Goal: Communication & Community: Answer question/provide support

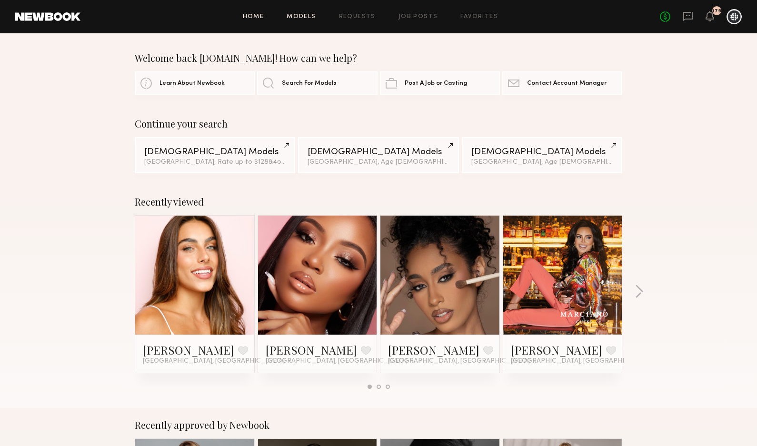
click at [316, 15] on link "Models" at bounding box center [301, 17] width 29 height 6
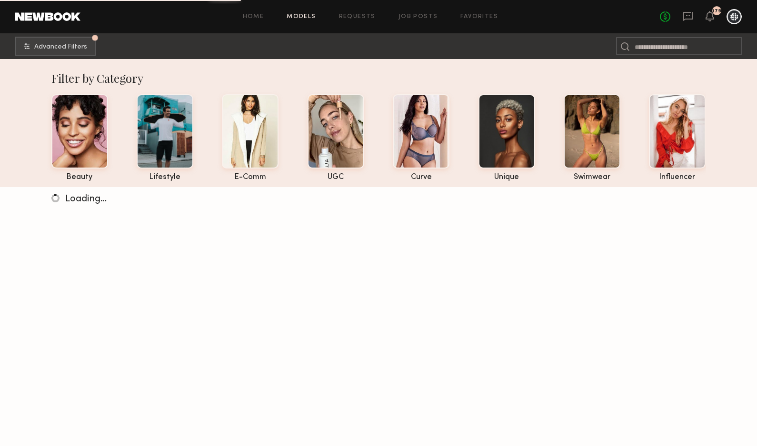
click at [475, 12] on div "Home Models Requests Job Posts Favorites Sign Out No fees up to $5,000 179" at bounding box center [410, 16] width 661 height 15
click at [476, 16] on link "Favorites" at bounding box center [479, 17] width 38 height 6
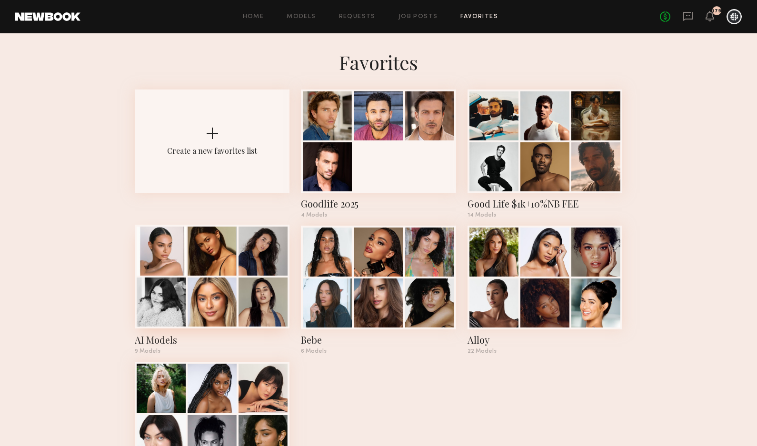
click at [242, 292] on div at bounding box center [263, 302] width 49 height 49
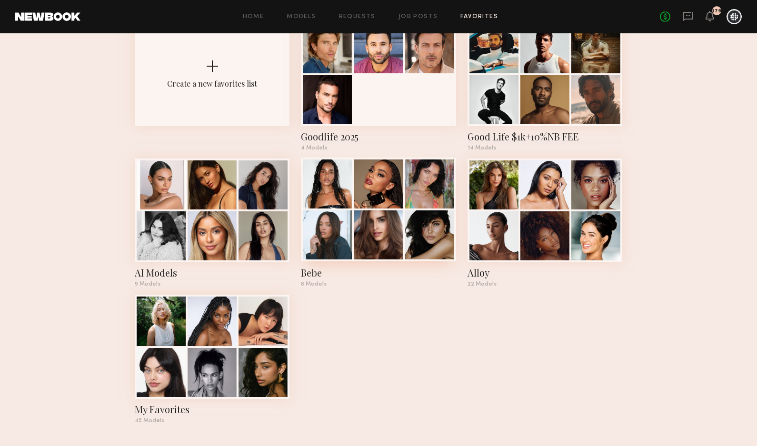
scroll to position [62, 0]
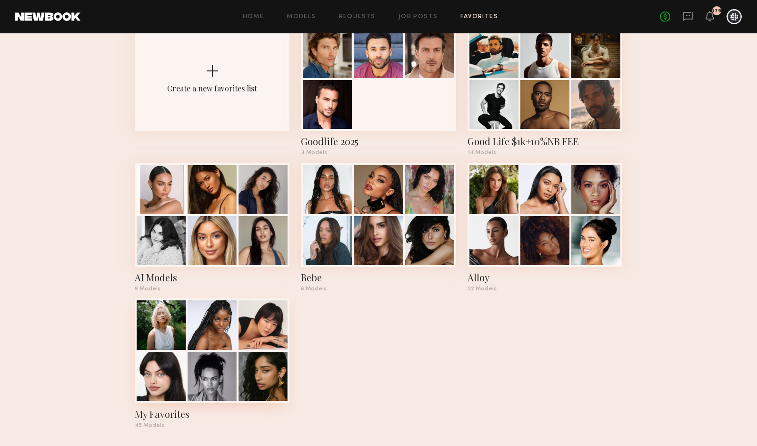
click at [198, 378] on div at bounding box center [212, 376] width 49 height 49
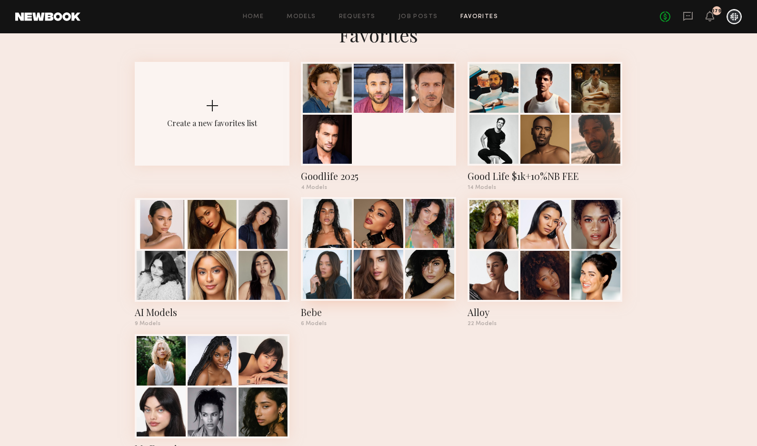
scroll to position [0, 0]
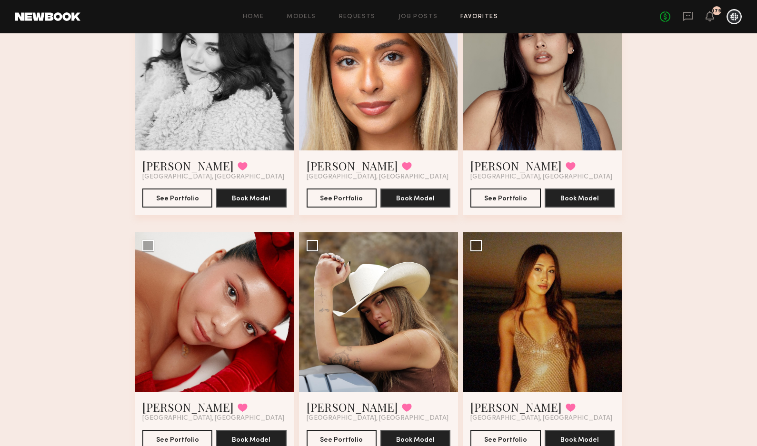
scroll to position [403, 0]
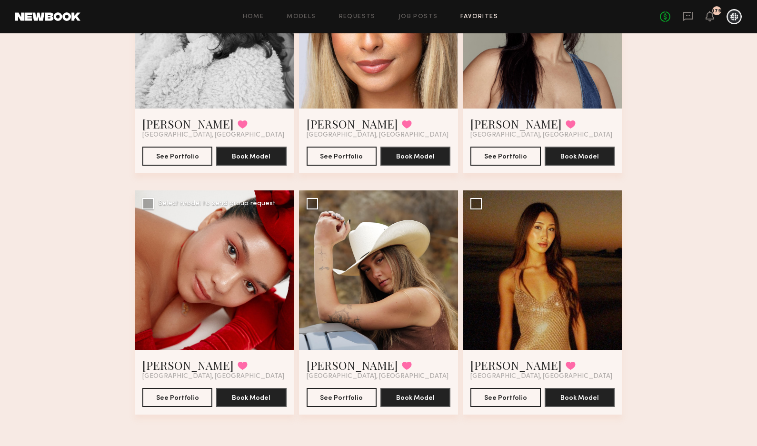
click at [251, 327] on div at bounding box center [215, 270] width 160 height 160
click at [162, 364] on link "Ann B." at bounding box center [187, 365] width 91 height 15
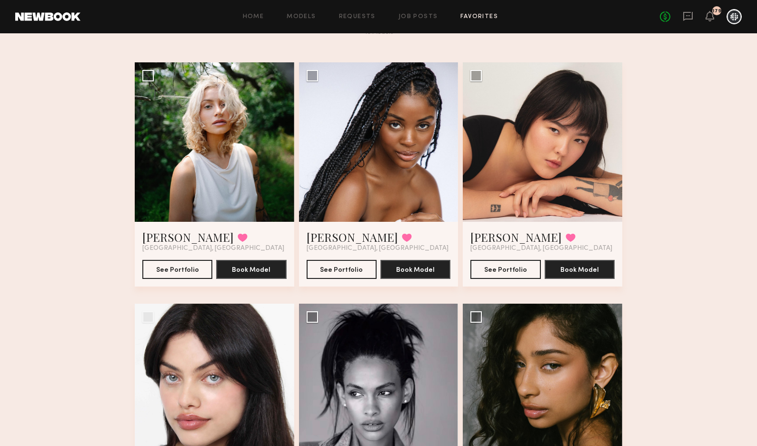
scroll to position [51, 0]
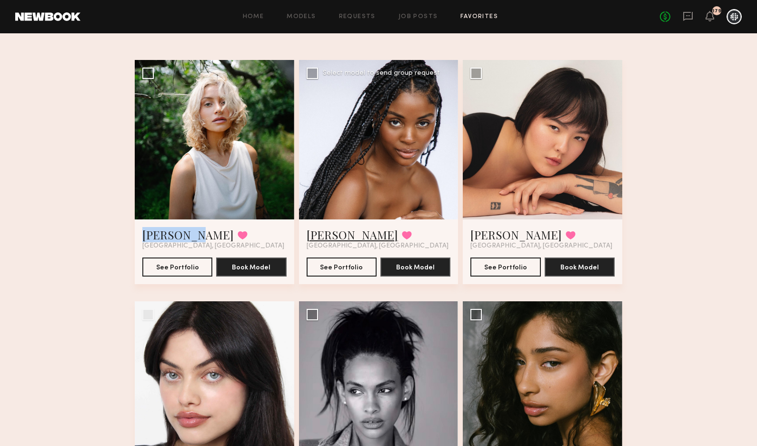
click at [339, 234] on link "Naomi B." at bounding box center [352, 234] width 91 height 15
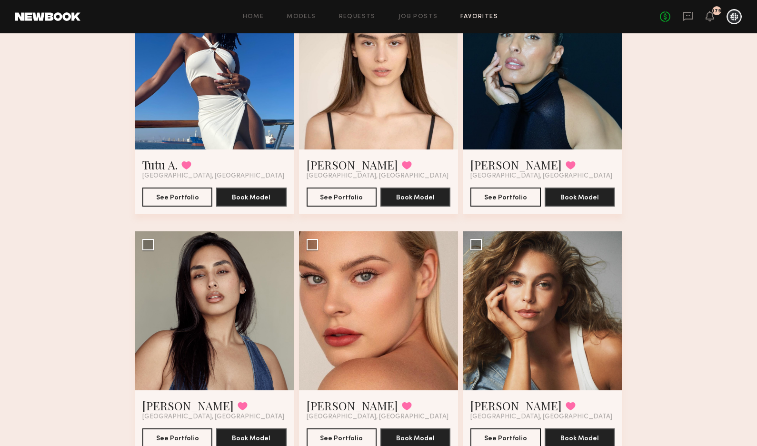
scroll to position [844, 0]
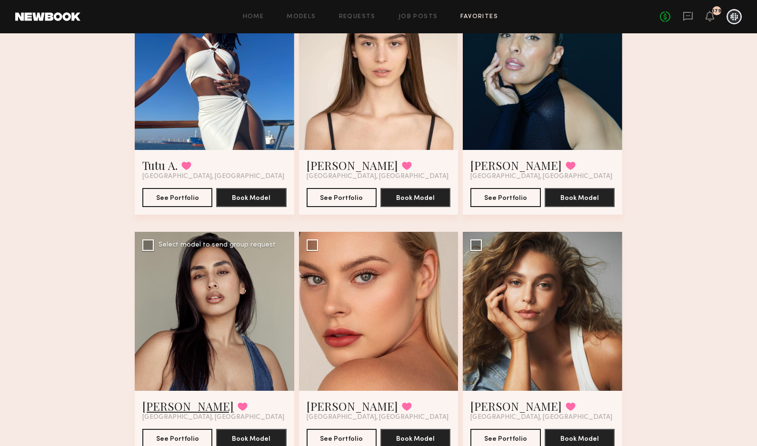
click at [178, 405] on link "Sharon C." at bounding box center [187, 406] width 91 height 15
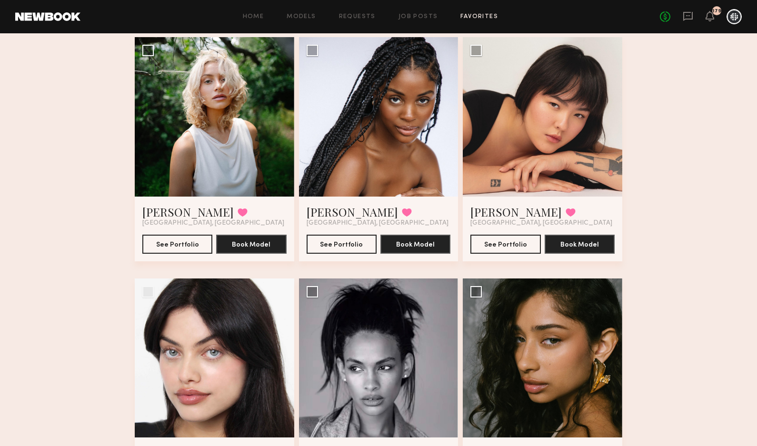
scroll to position [0, 0]
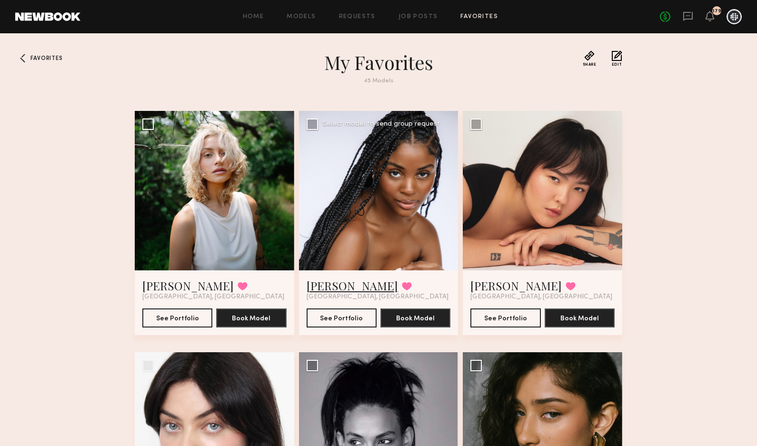
click at [330, 285] on link "Naomi B." at bounding box center [352, 285] width 91 height 15
click at [167, 285] on link "Foster M." at bounding box center [187, 285] width 91 height 15
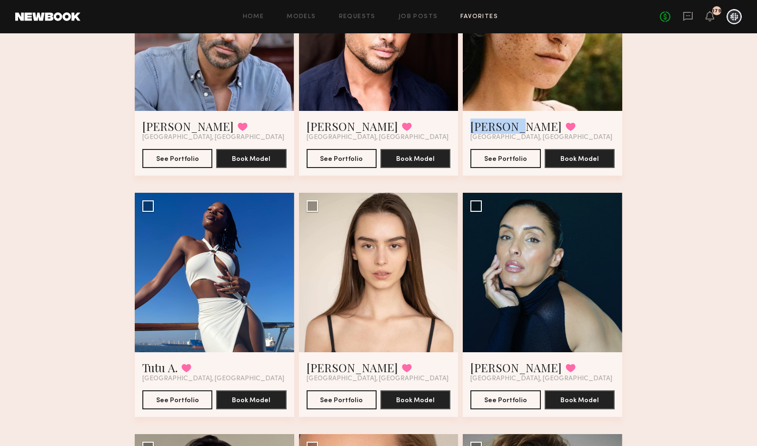
scroll to position [645, 0]
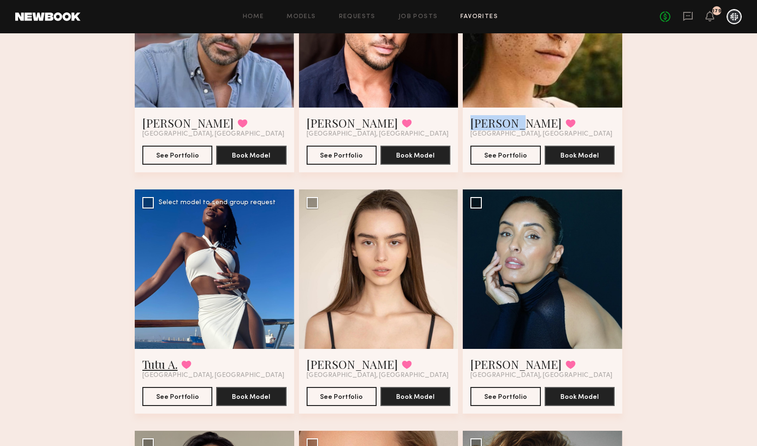
click at [173, 360] on link "Tutu A." at bounding box center [159, 364] width 35 height 15
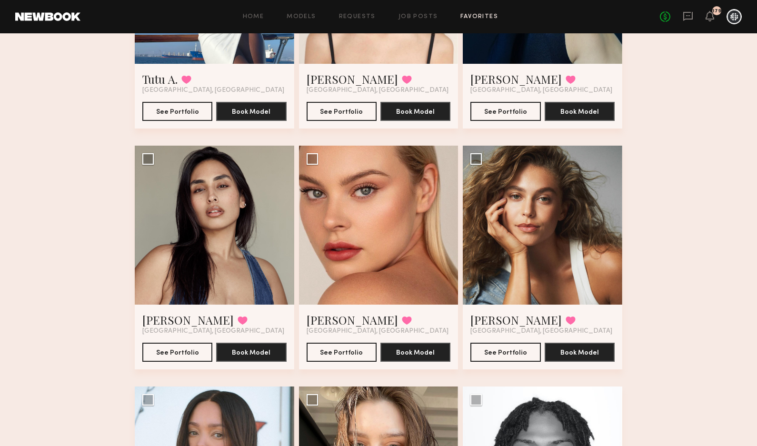
scroll to position [933, 0]
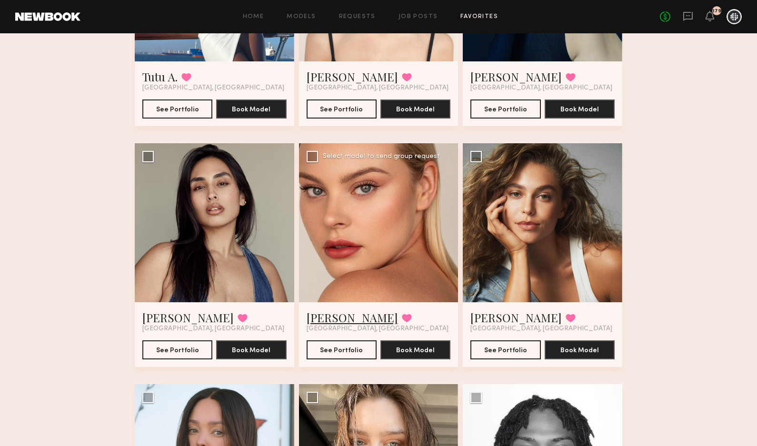
click at [337, 315] on link "[PERSON_NAME]" at bounding box center [352, 317] width 91 height 15
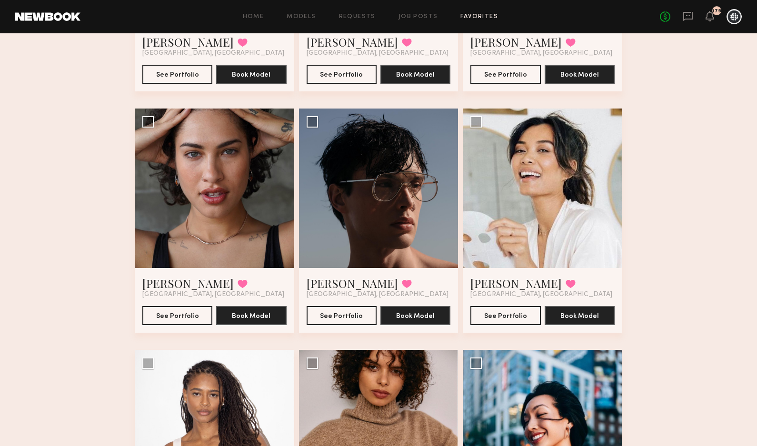
scroll to position [1450, 0]
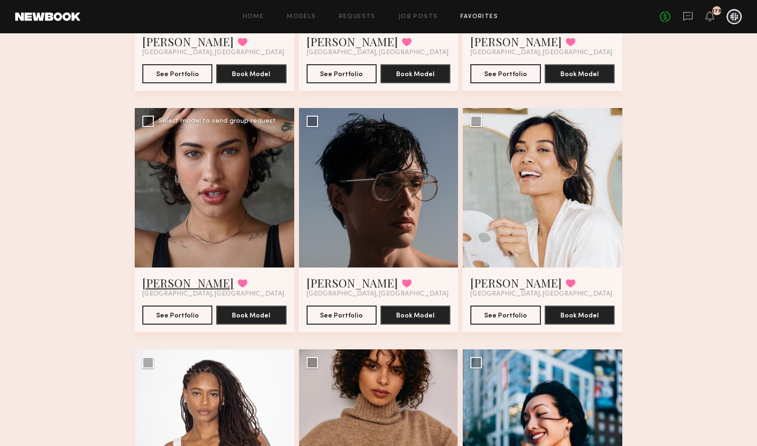
click at [167, 283] on link "Brianna T." at bounding box center [187, 282] width 91 height 15
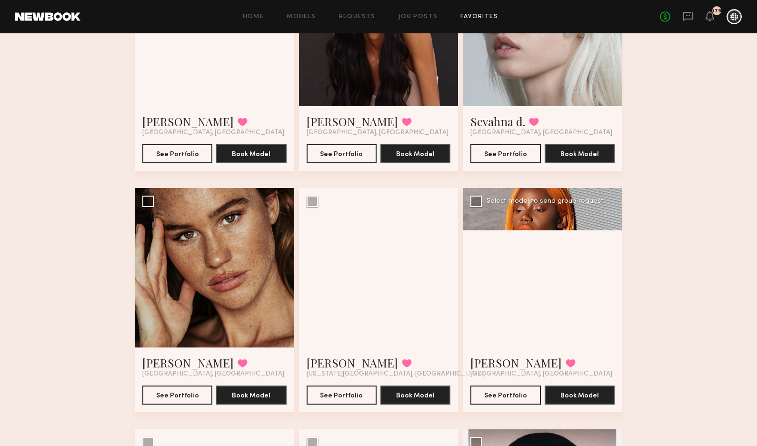
scroll to position [2577, 0]
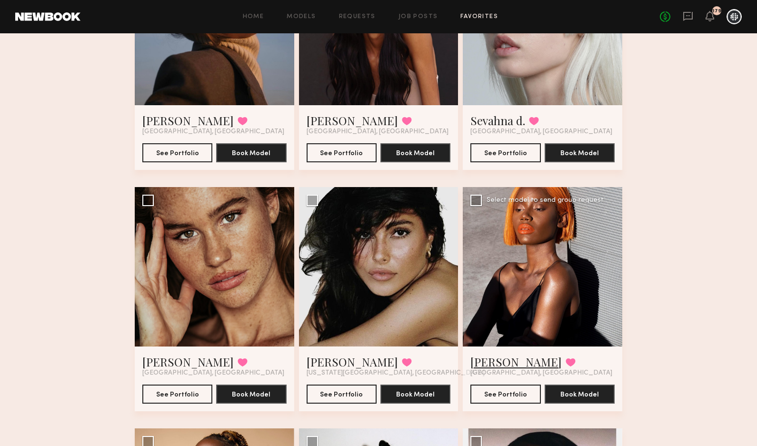
click at [497, 360] on link "Sasha P." at bounding box center [515, 361] width 91 height 15
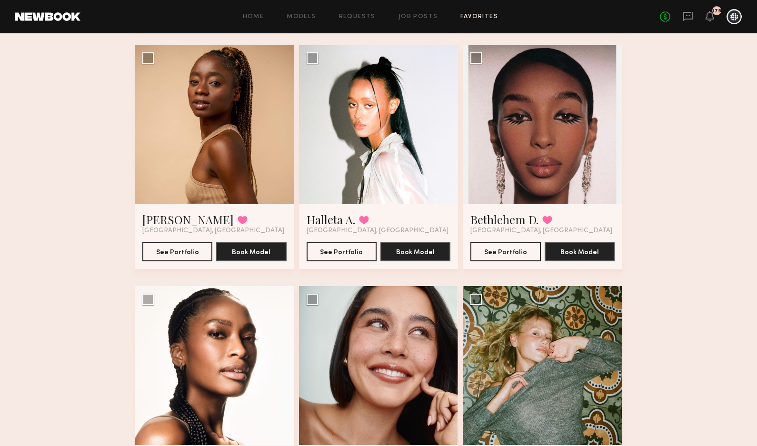
scroll to position [2836, 0]
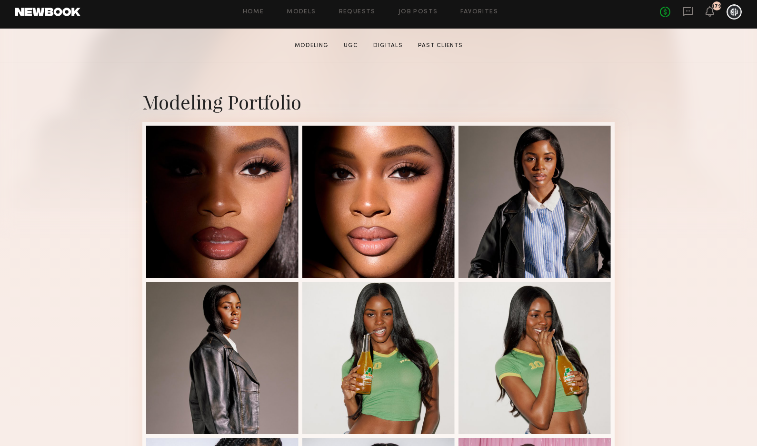
scroll to position [161, 0]
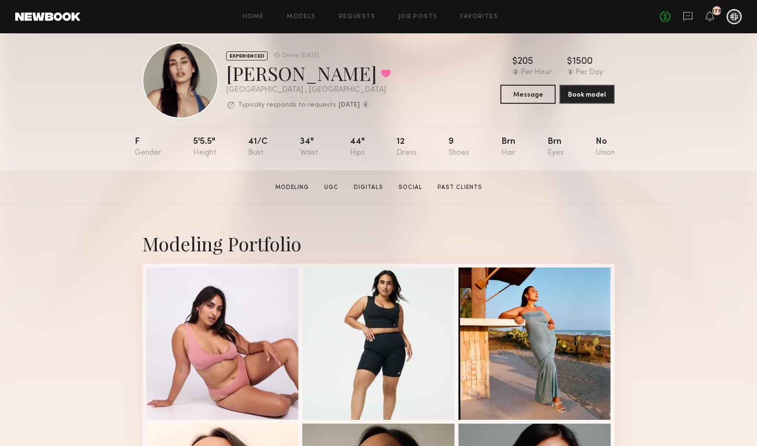
scroll to position [17, 0]
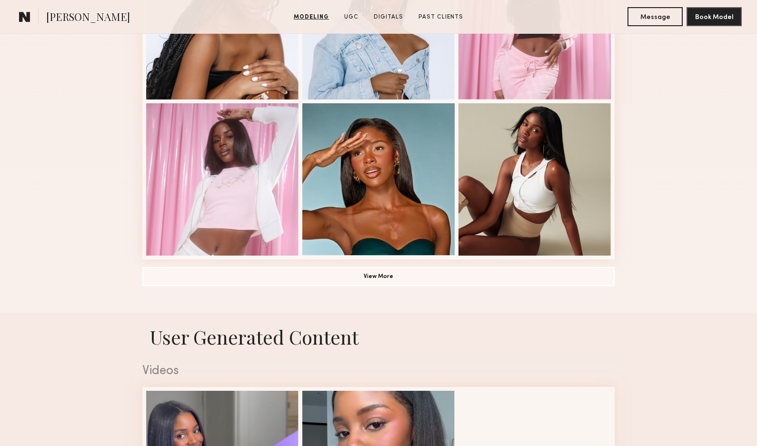
scroll to position [648, 0]
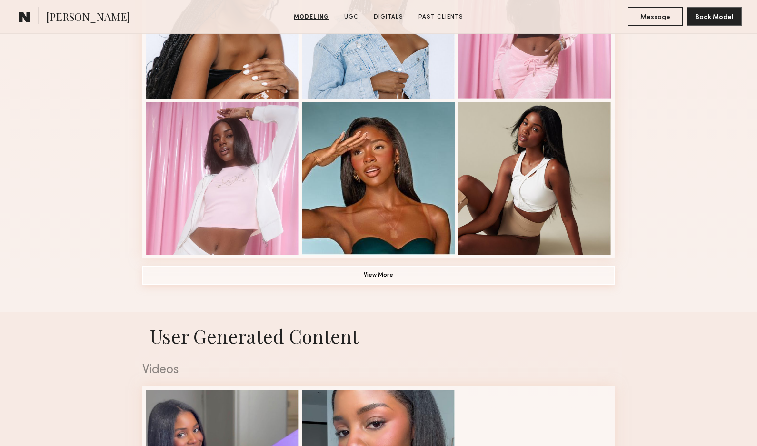
click at [258, 270] on button "View More" at bounding box center [378, 275] width 472 height 19
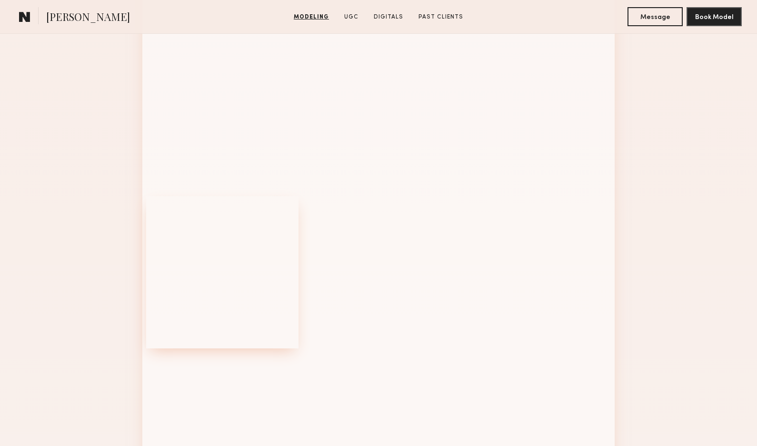
scroll to position [1016, 0]
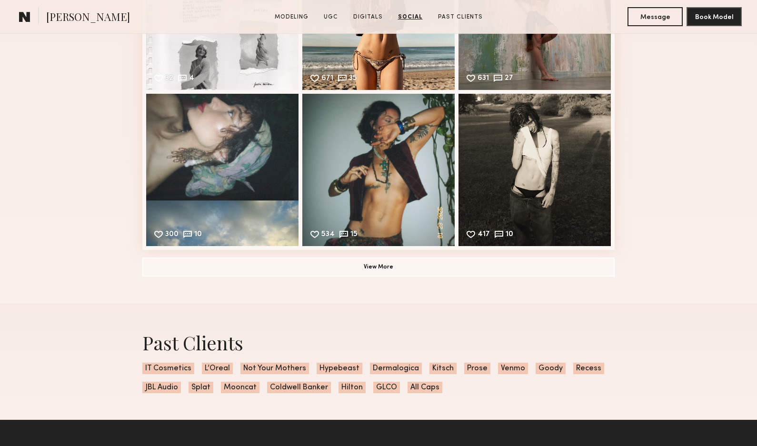
scroll to position [1770, 0]
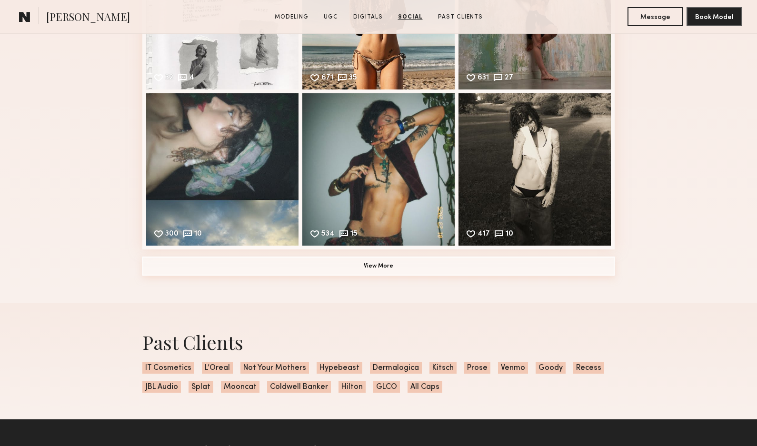
click at [359, 267] on button "View More" at bounding box center [378, 266] width 472 height 19
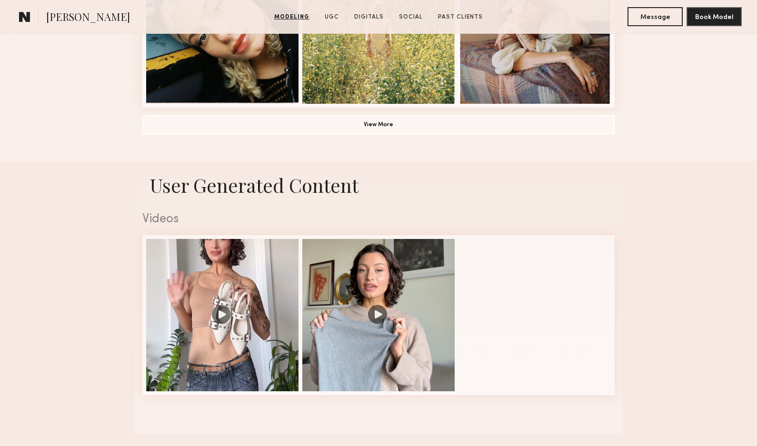
scroll to position [792, 0]
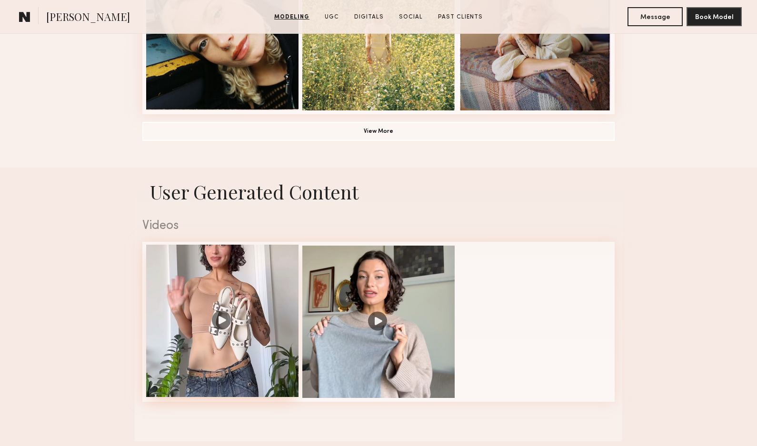
click at [239, 330] on div at bounding box center [222, 321] width 152 height 152
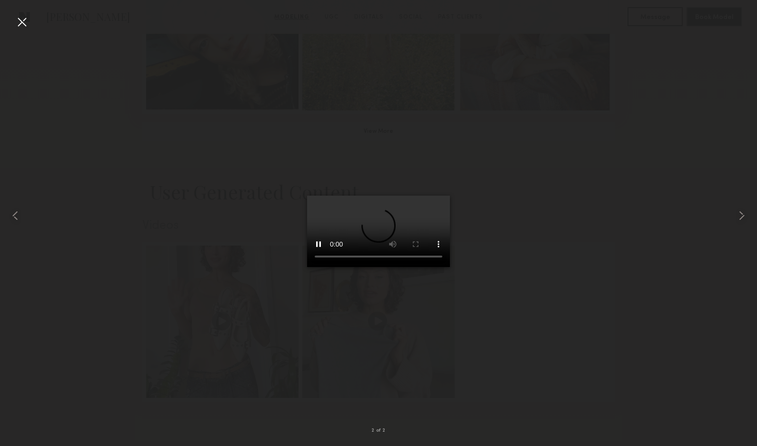
click at [25, 23] on div at bounding box center [21, 21] width 15 height 15
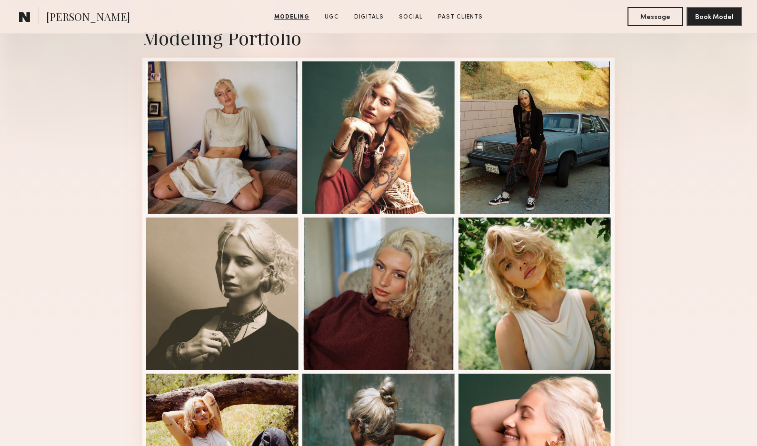
scroll to position [220, 0]
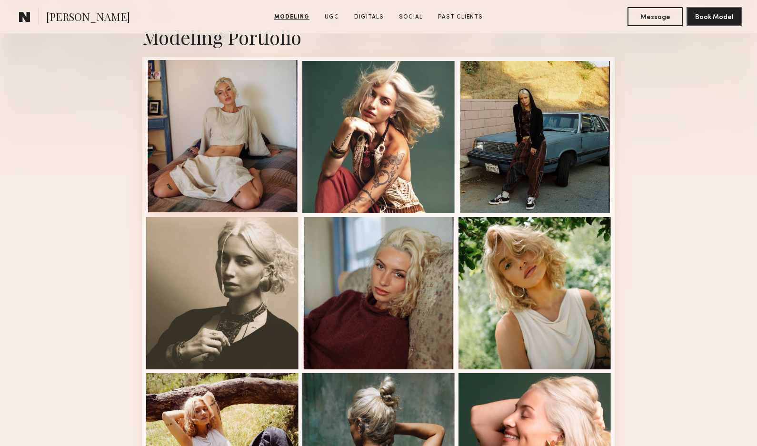
click at [188, 147] on div at bounding box center [222, 136] width 152 height 152
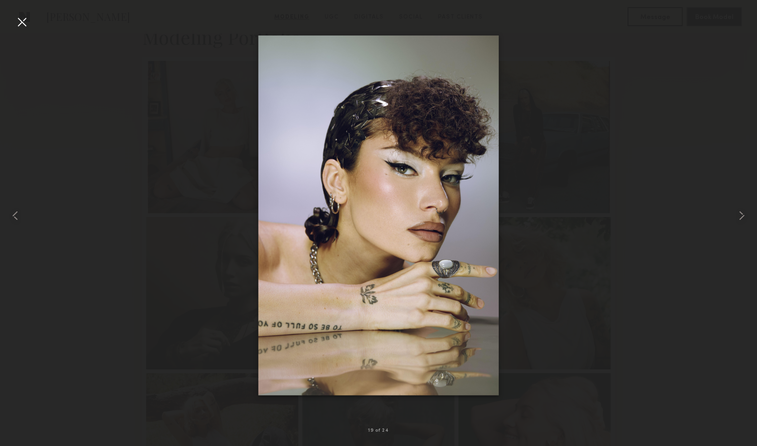
click at [82, 172] on div at bounding box center [378, 215] width 757 height 400
click at [25, 20] on div at bounding box center [21, 21] width 15 height 15
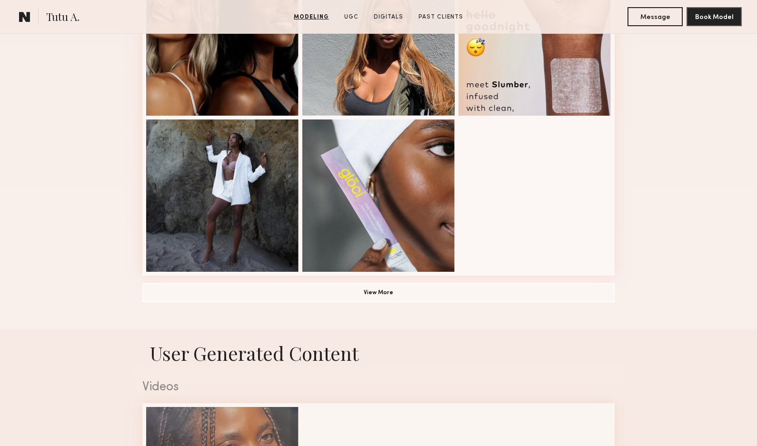
scroll to position [635, 0]
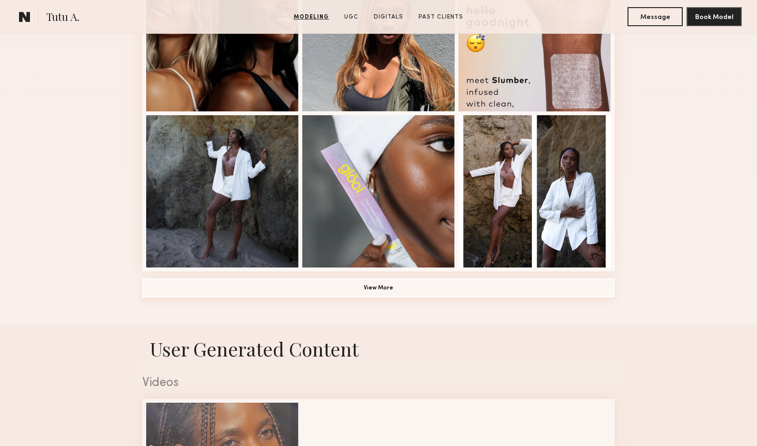
click at [241, 292] on button "View More" at bounding box center [378, 288] width 472 height 19
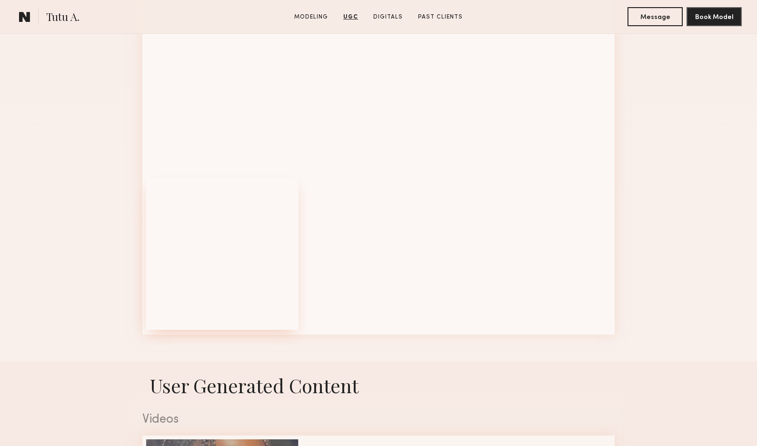
scroll to position [1187, 0]
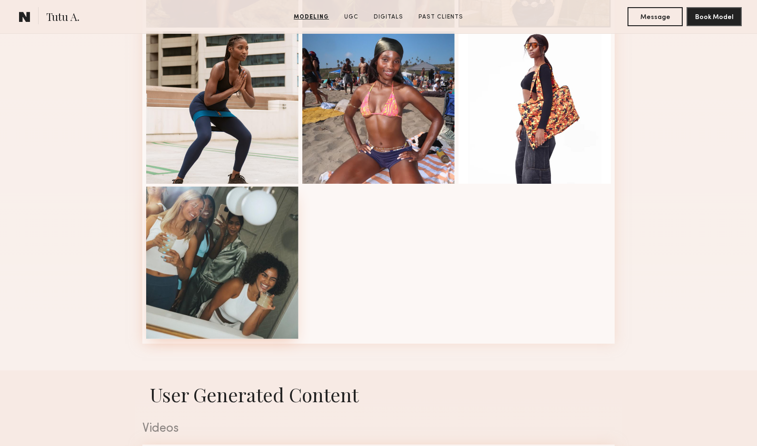
click at [270, 289] on div at bounding box center [222, 263] width 152 height 152
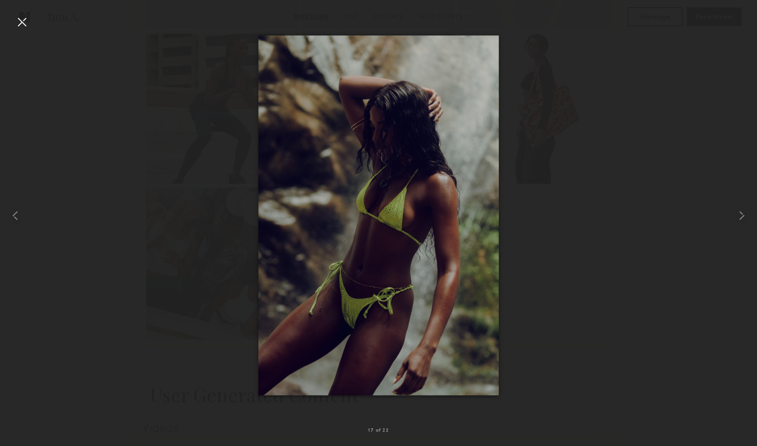
click at [26, 20] on div at bounding box center [21, 21] width 15 height 15
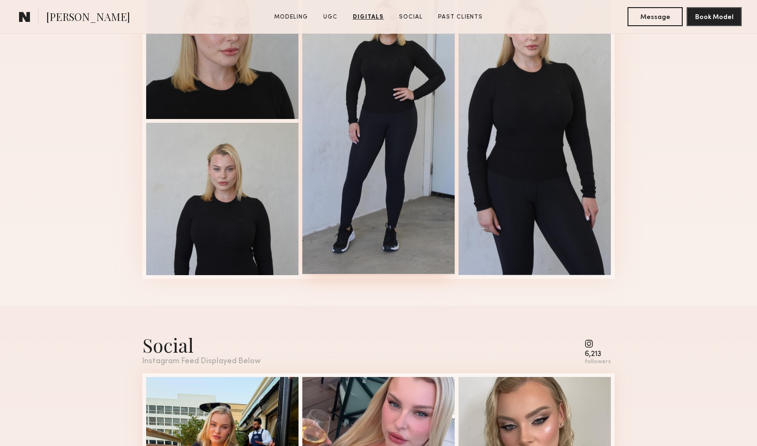
scroll to position [1518, 0]
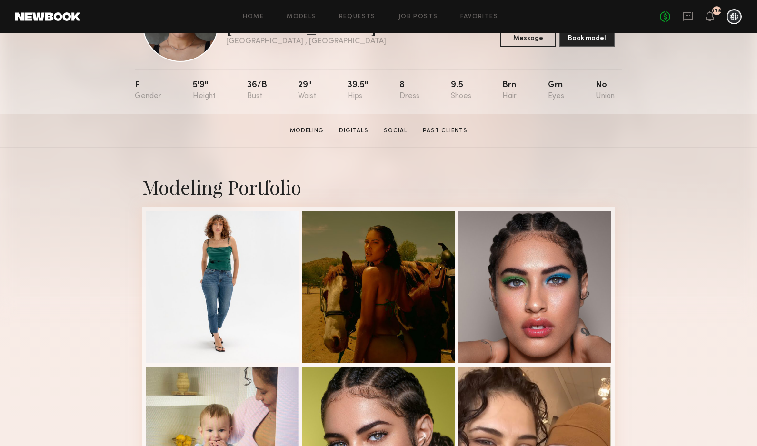
scroll to position [117, 0]
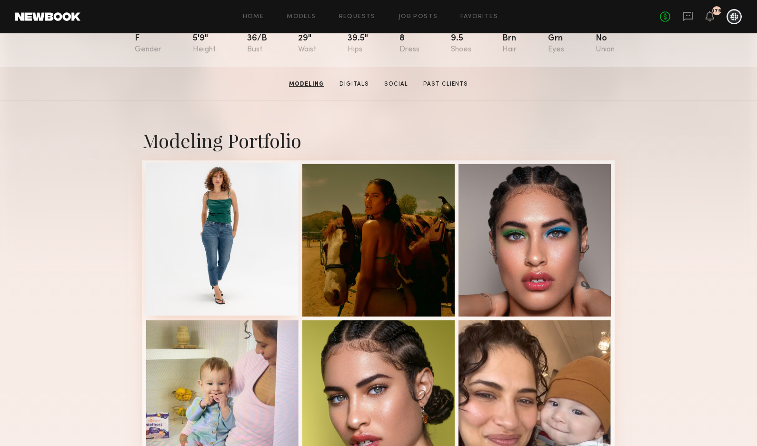
click at [240, 238] on div at bounding box center [222, 239] width 152 height 152
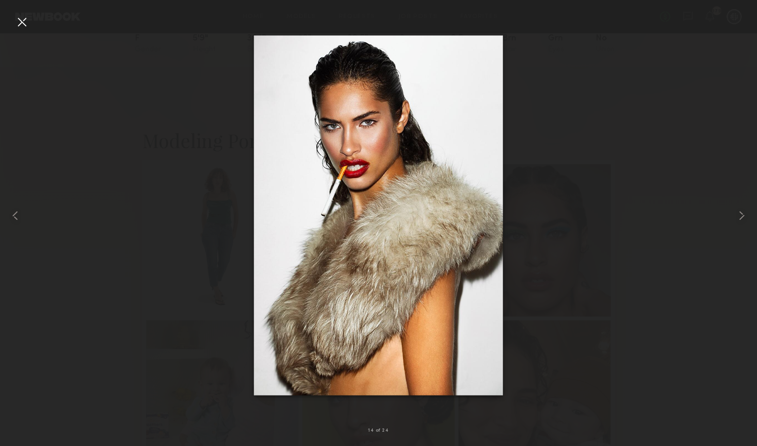
click at [27, 20] on div at bounding box center [21, 21] width 15 height 15
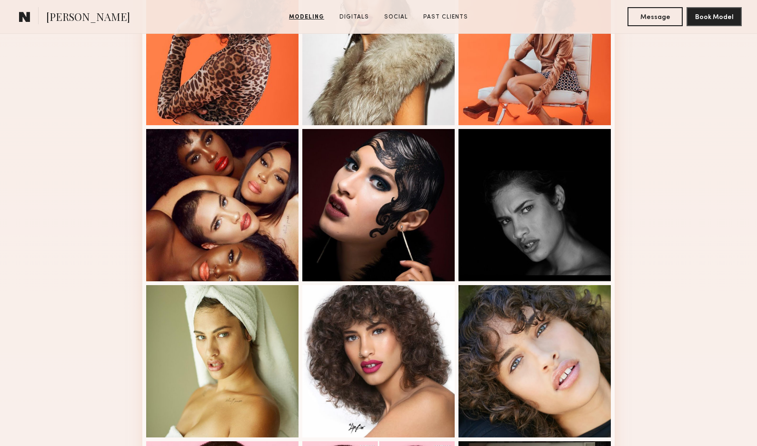
scroll to position [950, 0]
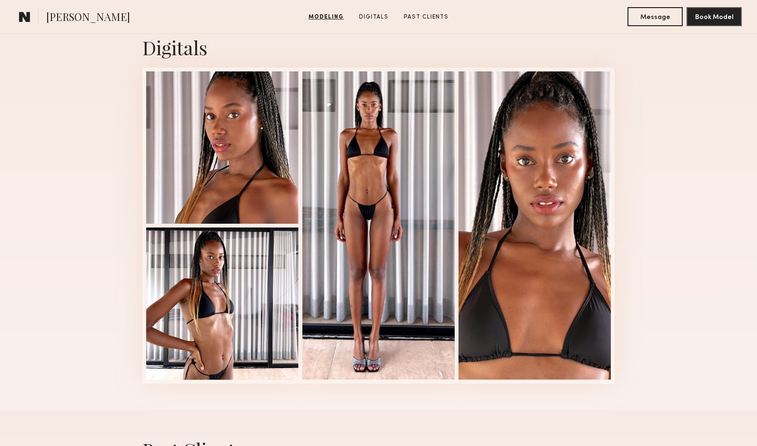
scroll to position [960, 0]
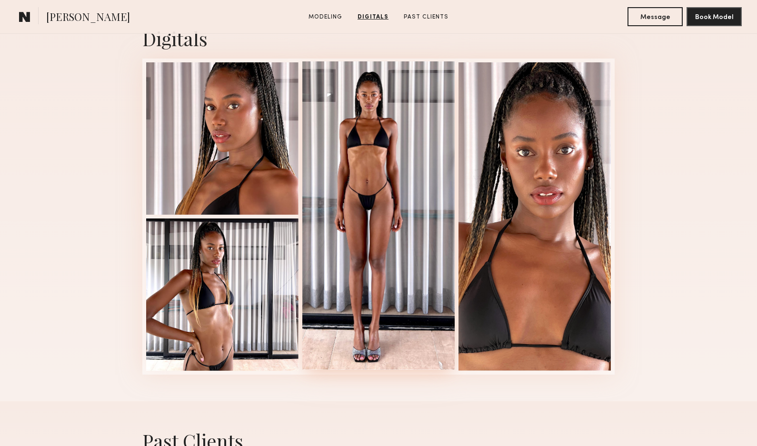
click at [420, 190] on div at bounding box center [378, 215] width 152 height 309
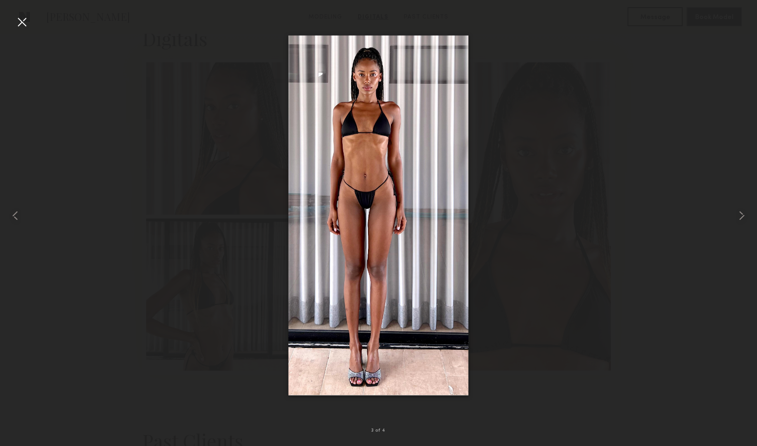
click at [193, 272] on div at bounding box center [378, 215] width 757 height 400
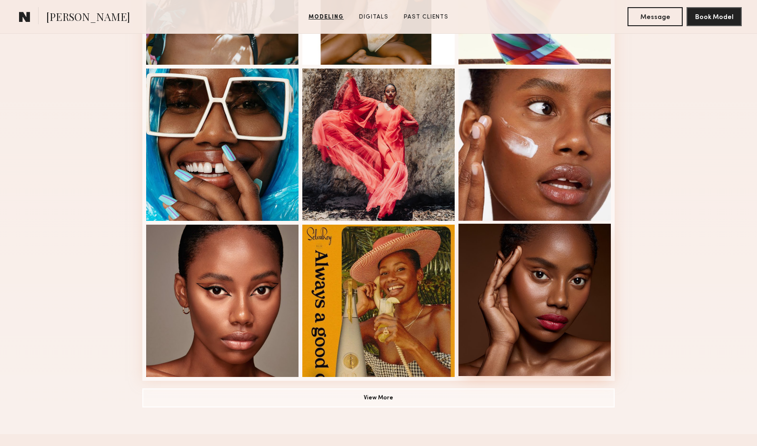
scroll to position [526, 0]
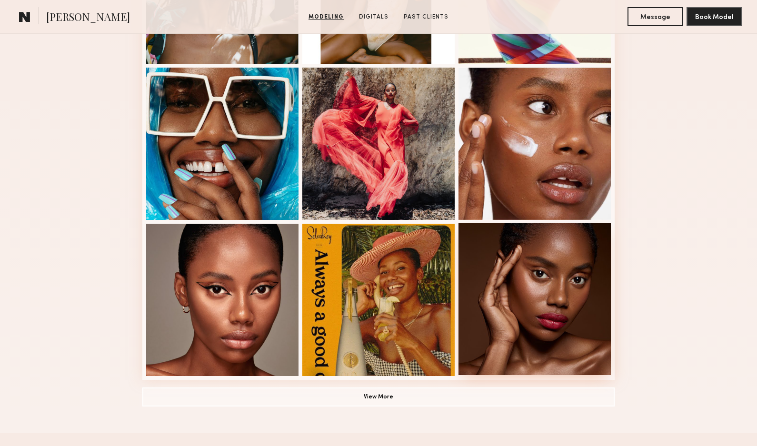
click at [499, 277] on div at bounding box center [535, 299] width 152 height 152
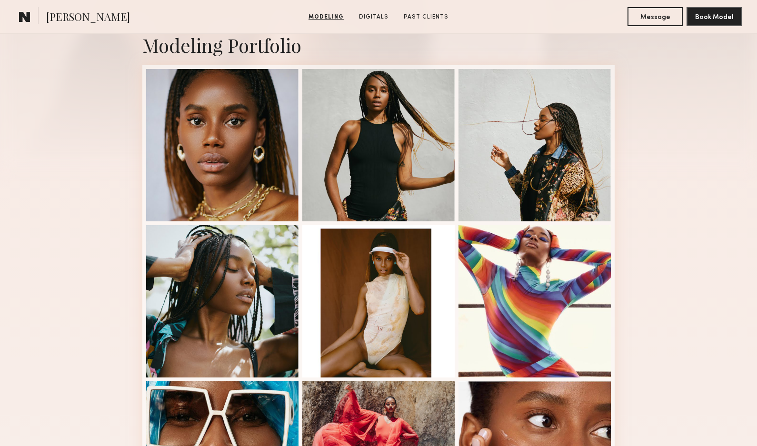
scroll to position [0, 0]
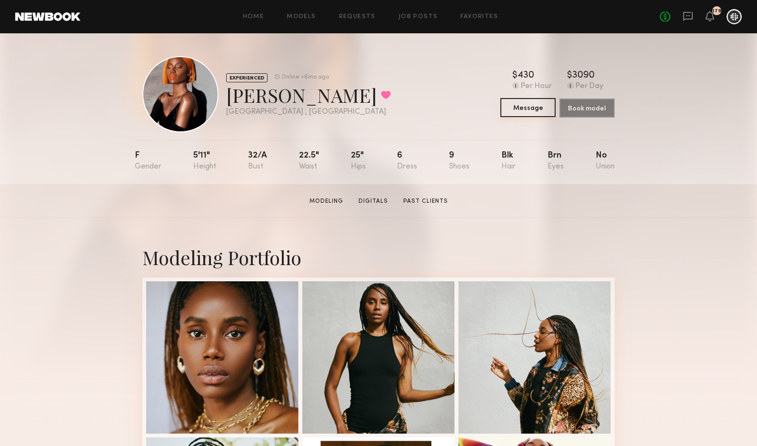
click at [535, 109] on button "Message" at bounding box center [527, 107] width 55 height 19
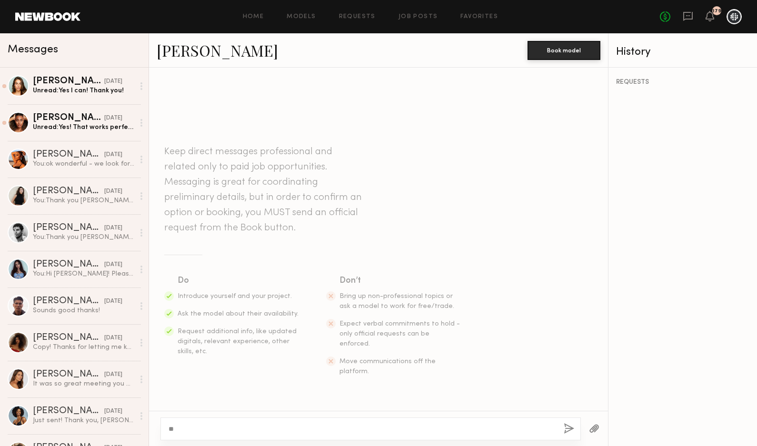
type textarea "*"
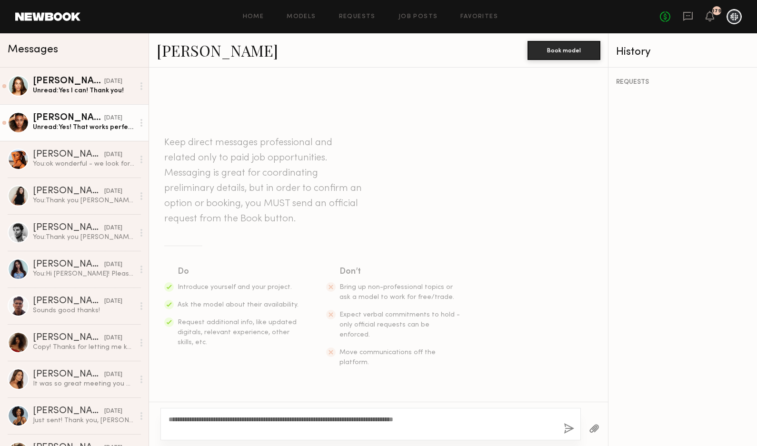
type textarea "**********"
click at [47, 120] on div "Desree H." at bounding box center [68, 118] width 71 height 10
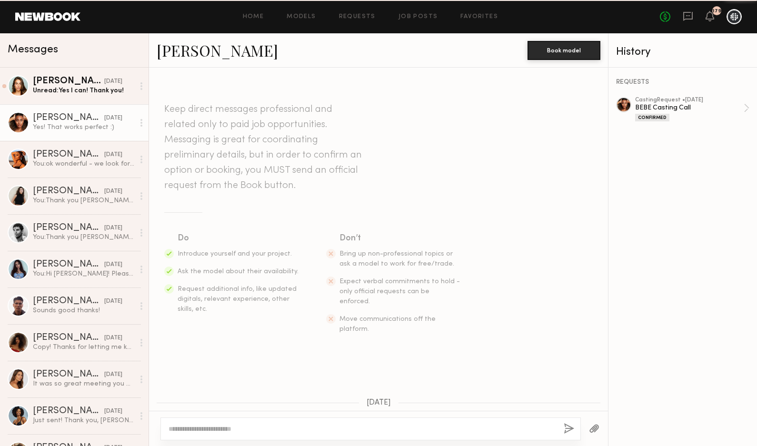
scroll to position [643, 0]
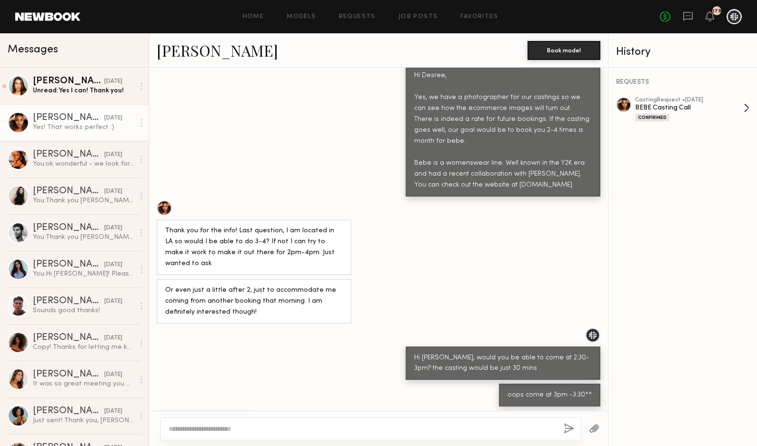
click at [694, 106] on div "BEBE Casting Call" at bounding box center [689, 107] width 109 height 9
click at [73, 91] on div "Unread: Yes I can! Thank you!" at bounding box center [83, 90] width 101 height 9
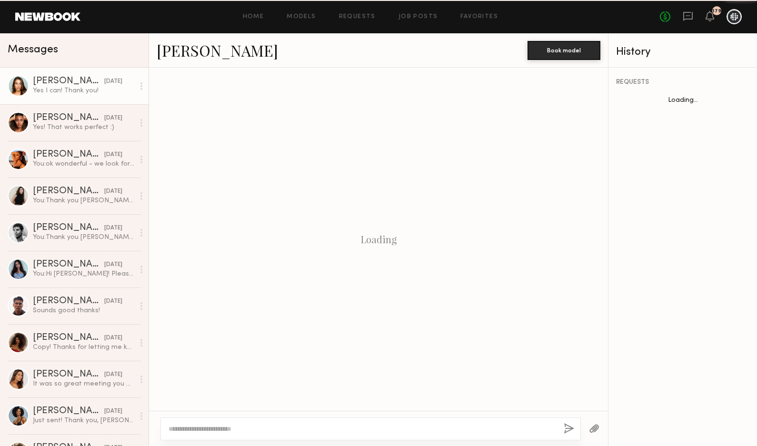
scroll to position [481, 0]
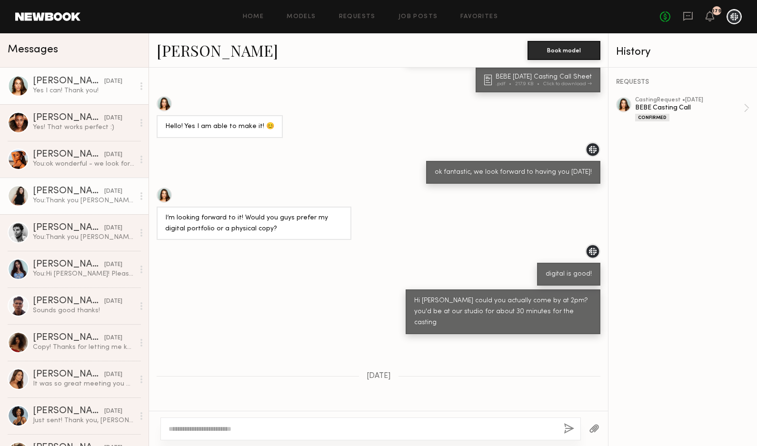
click at [59, 185] on link "Romy R. 08/22/2025 You: Thank you Romy! We were glad to have you back again. Ha…" at bounding box center [74, 196] width 149 height 37
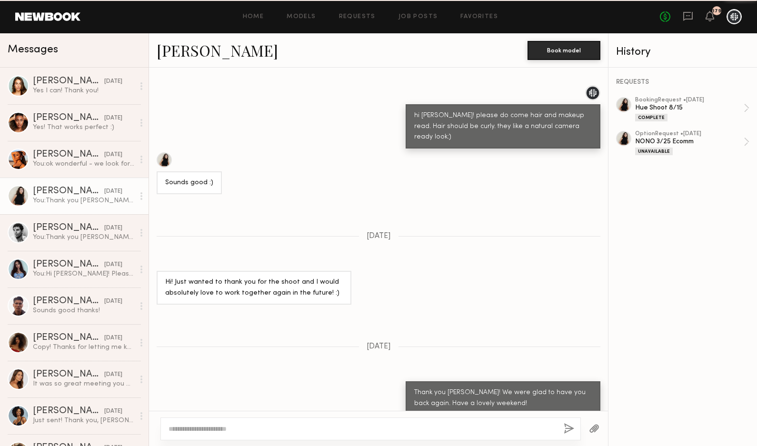
scroll to position [473, 0]
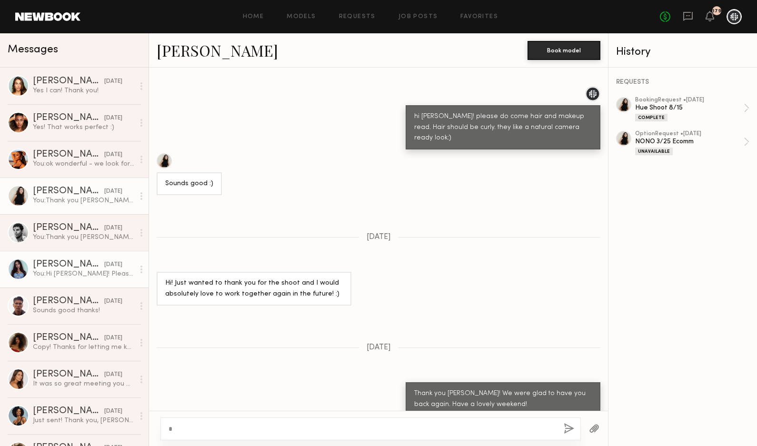
type textarea "*"
click at [104, 267] on div "[DATE]" at bounding box center [113, 264] width 18 height 9
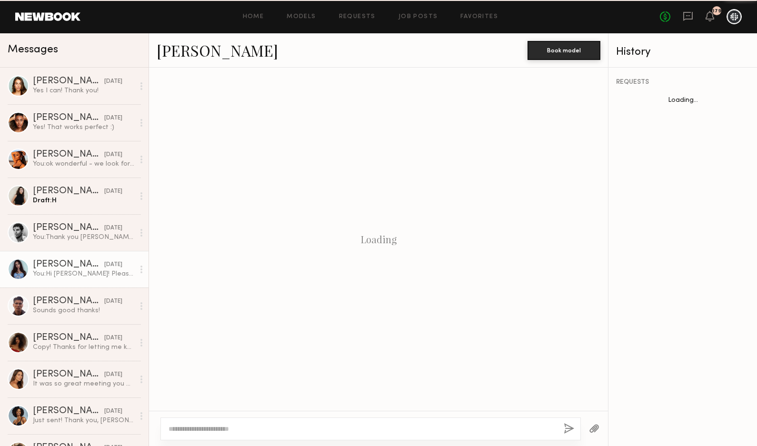
scroll to position [151, 0]
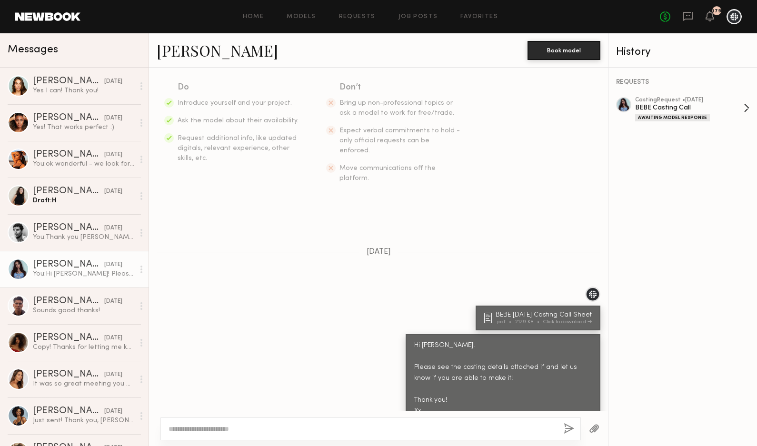
click at [686, 100] on div "casting Request • 08/22/2025" at bounding box center [689, 100] width 109 height 6
click at [710, 18] on icon at bounding box center [710, 15] width 8 height 7
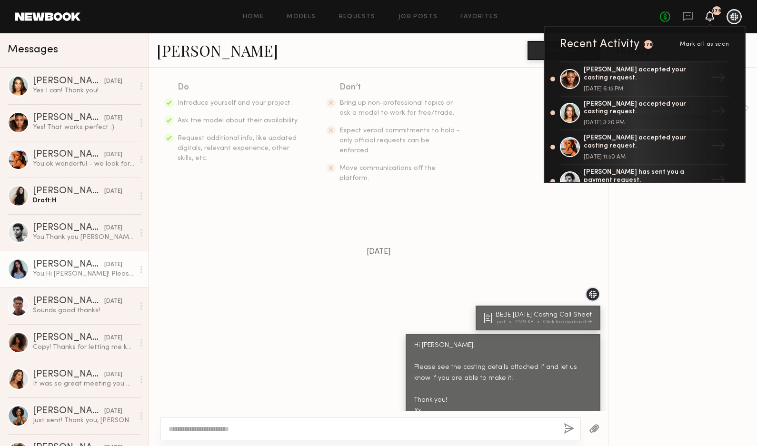
click at [428, 177] on div "Keep direct messages professional and related only to paid job opportunities. M…" at bounding box center [378, 66] width 459 height 293
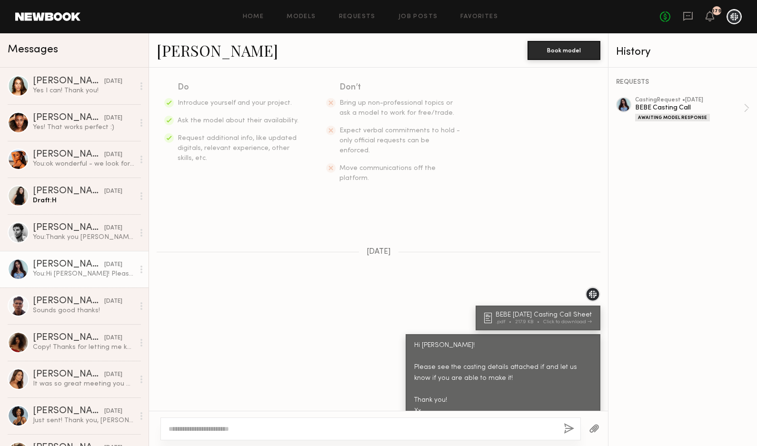
click at [69, 277] on div "You: Hi Julia! Please see the casting details attached if and let us know if yo…" at bounding box center [83, 274] width 101 height 9
click at [40, 263] on div "Julia B." at bounding box center [68, 265] width 71 height 10
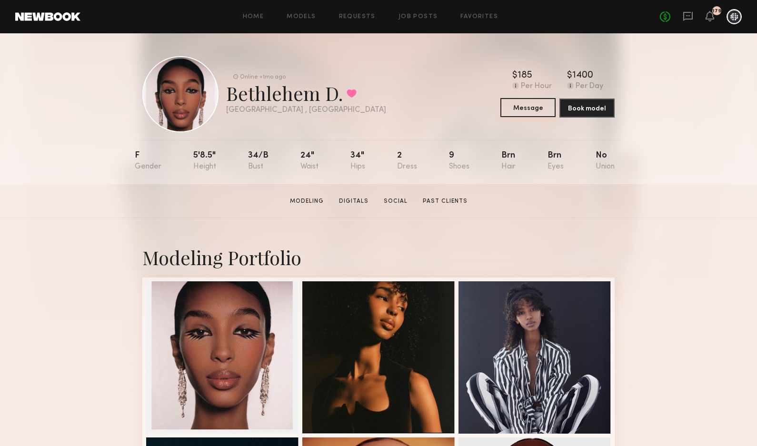
click at [536, 113] on button "Message" at bounding box center [527, 107] width 55 height 19
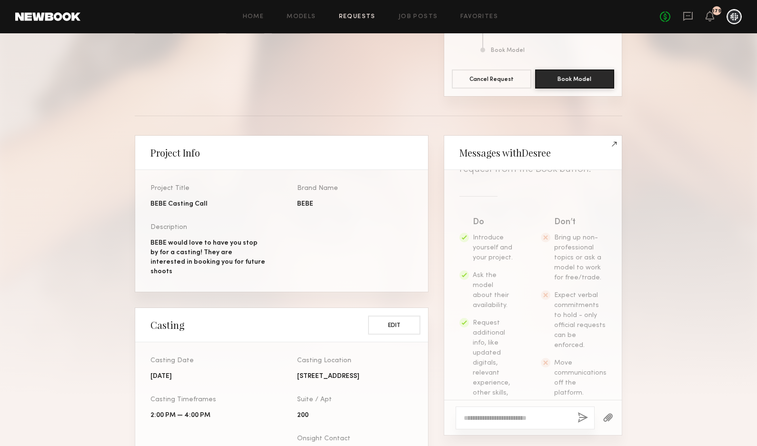
scroll to position [134, 0]
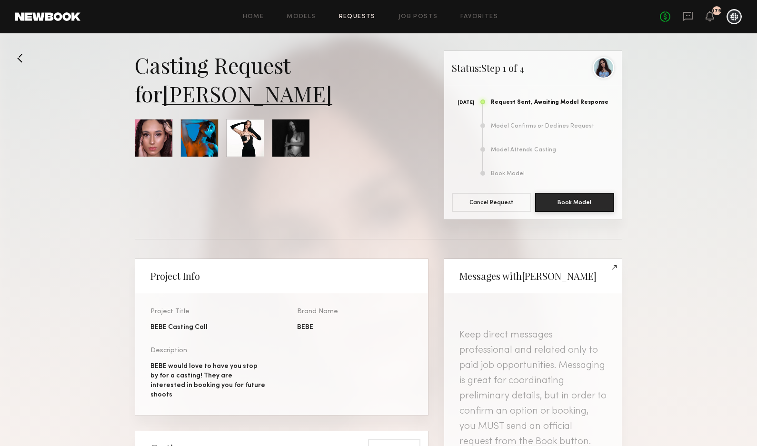
click at [605, 70] on div at bounding box center [603, 67] width 21 height 21
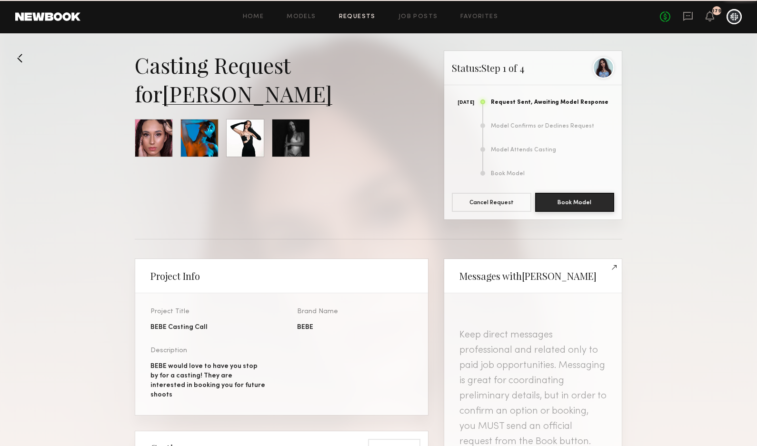
scroll to position [412, 0]
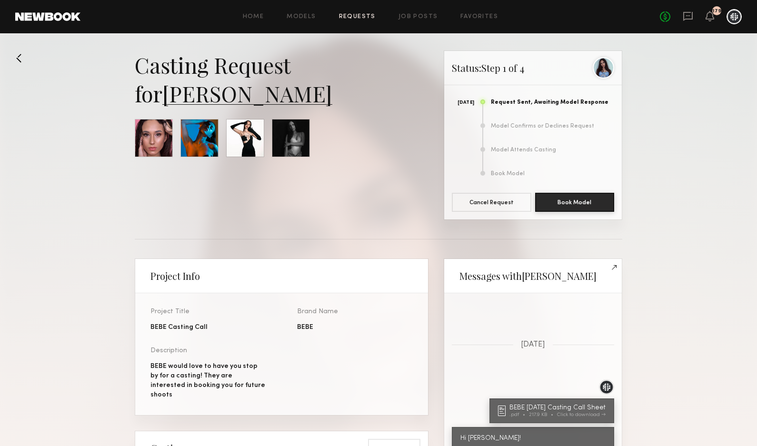
click at [21, 61] on button at bounding box center [22, 57] width 15 height 15
